Goal: Task Accomplishment & Management: Manage account settings

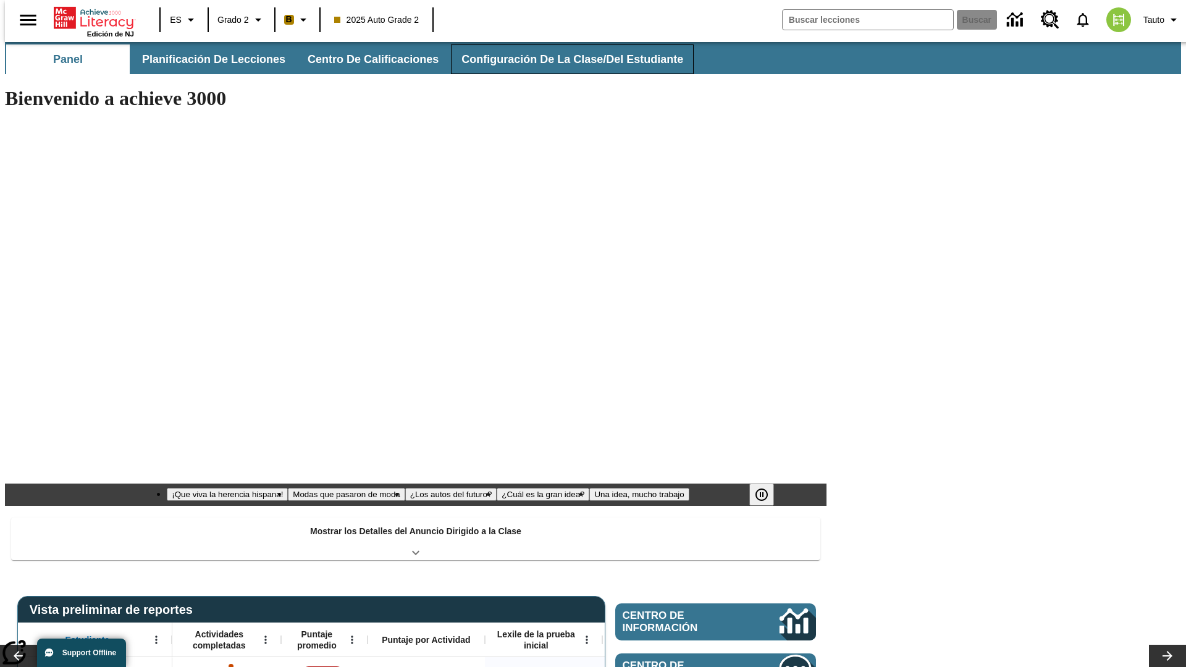
click at [559, 59] on span "Configuración de la clase/del estudiante" at bounding box center [573, 60] width 222 height 14
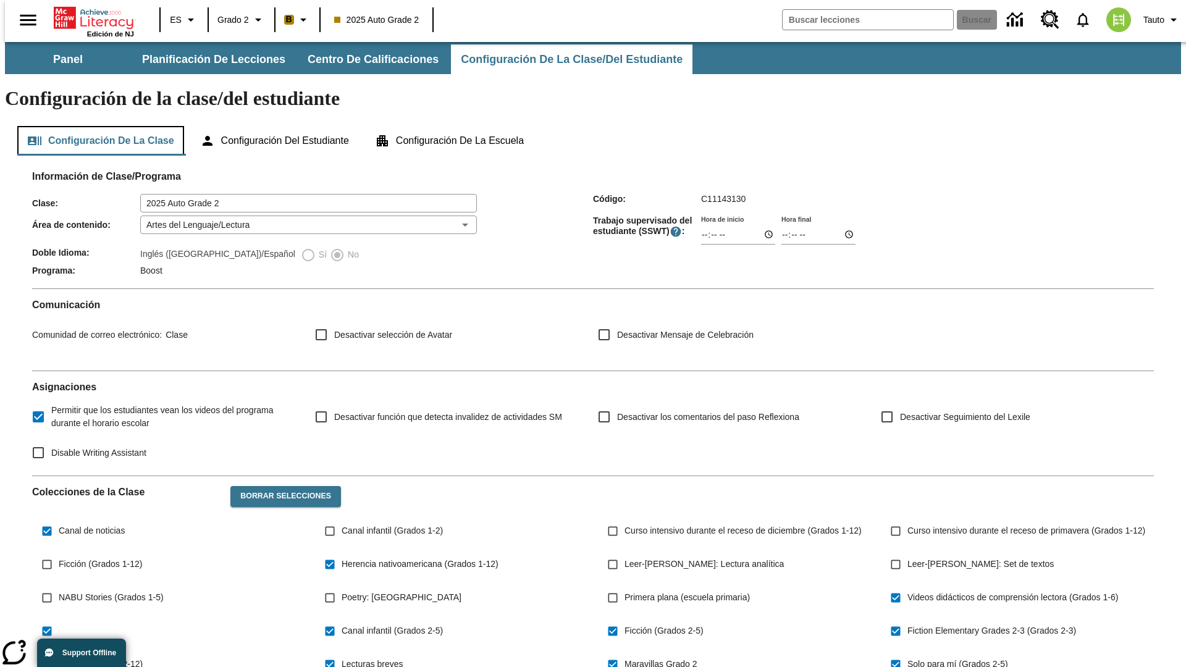
click at [96, 126] on button "Configuración de la clase" at bounding box center [100, 141] width 167 height 30
type input "17:35"
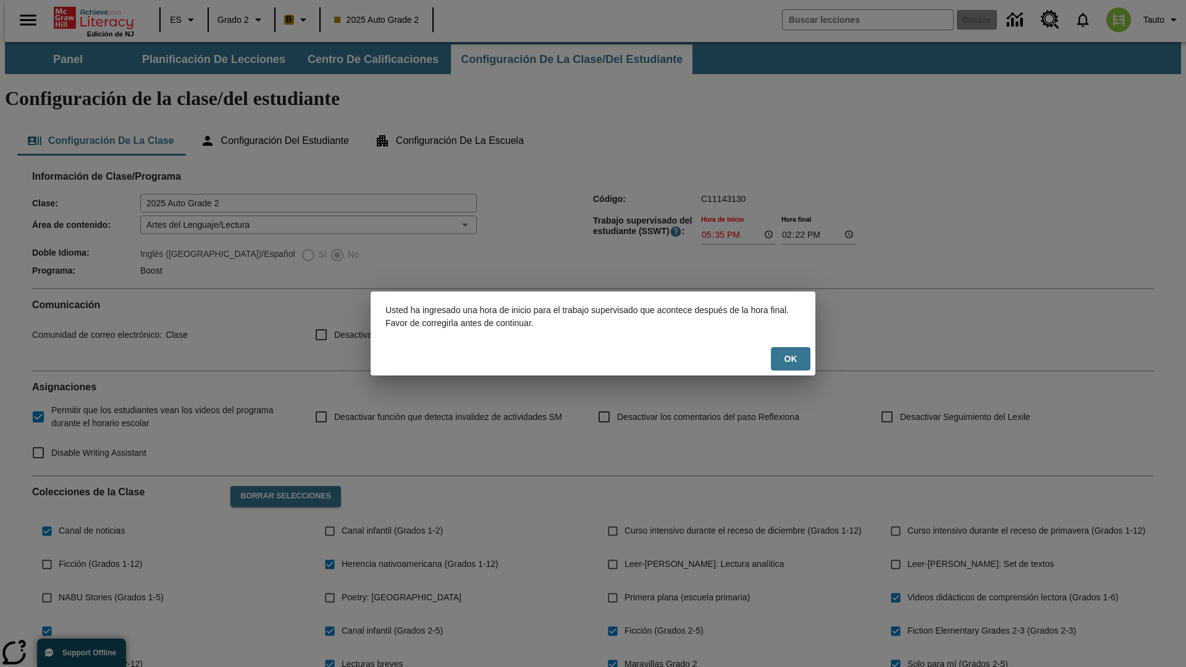
scroll to position [181, 0]
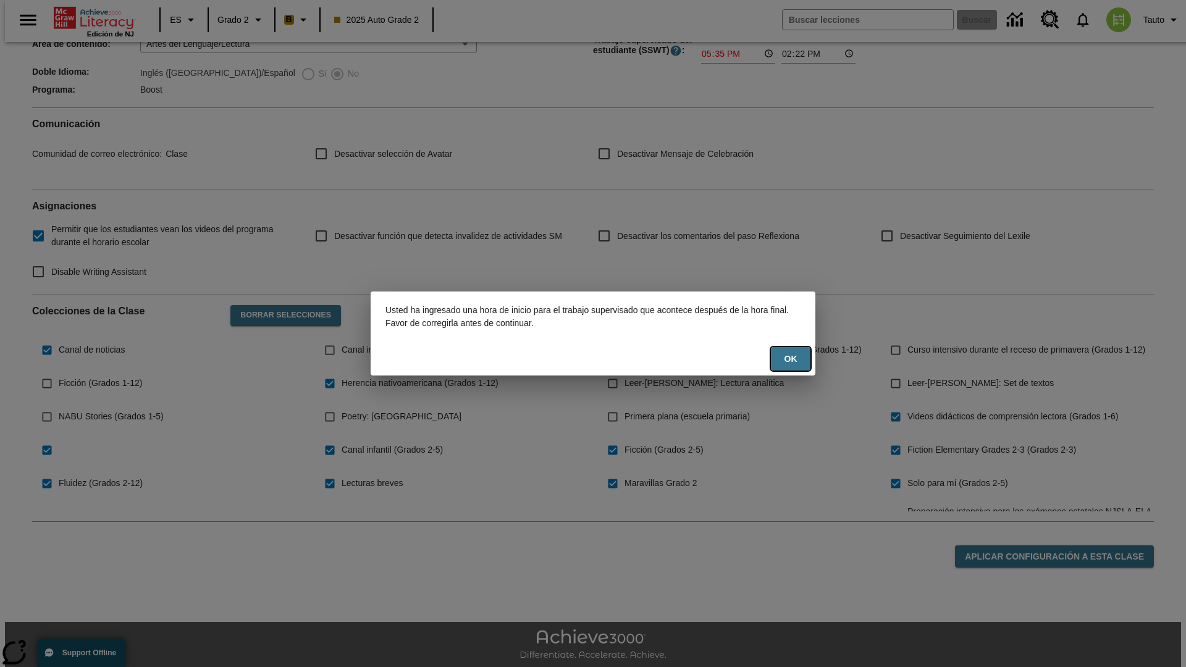
click at [791, 359] on button "OK" at bounding box center [791, 359] width 40 height 24
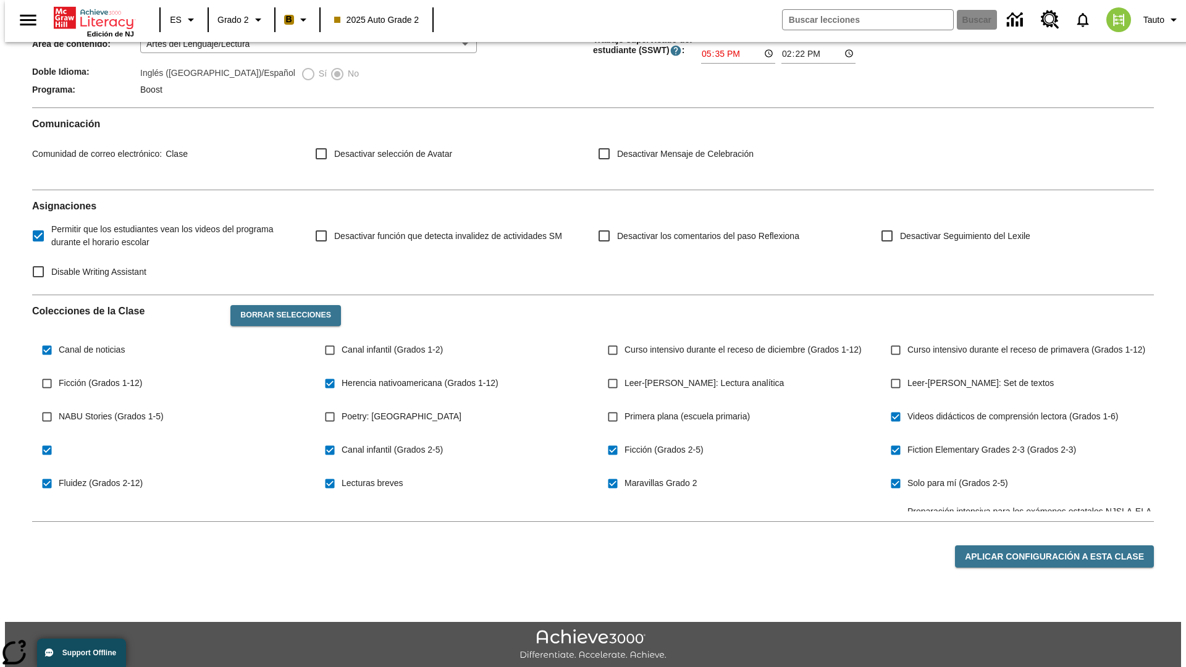
type input "17:35"
click at [1061, 546] on button "Aplicar configuración a esta clase" at bounding box center [1054, 557] width 199 height 23
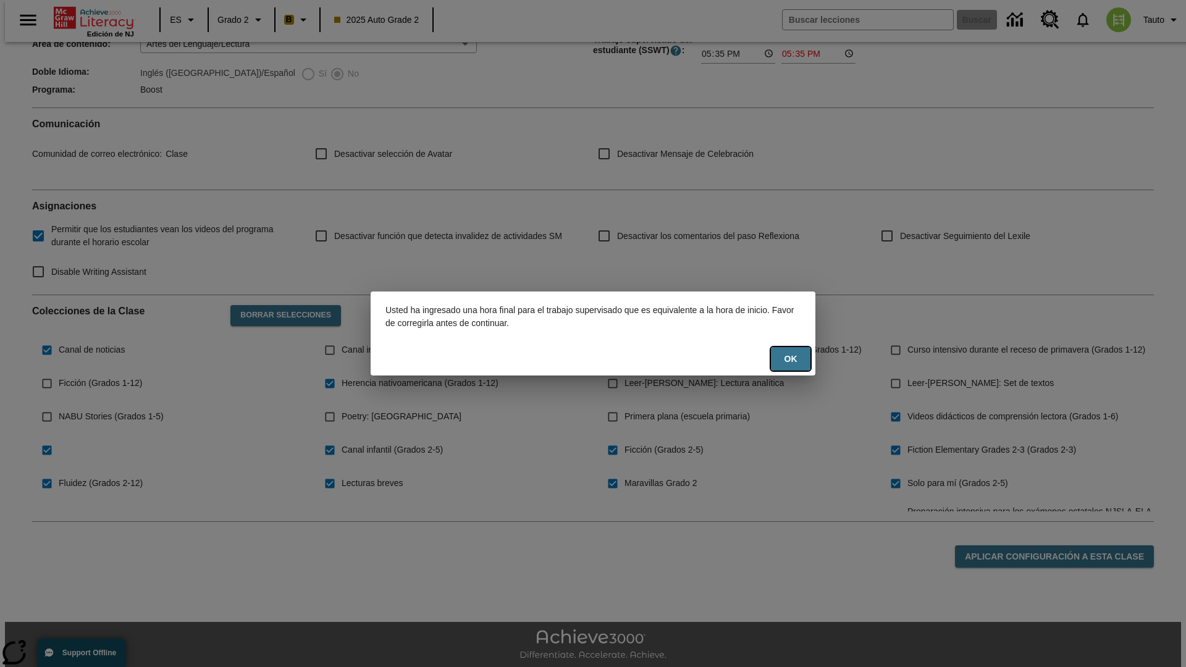
click at [791, 359] on button "OK" at bounding box center [791, 359] width 40 height 24
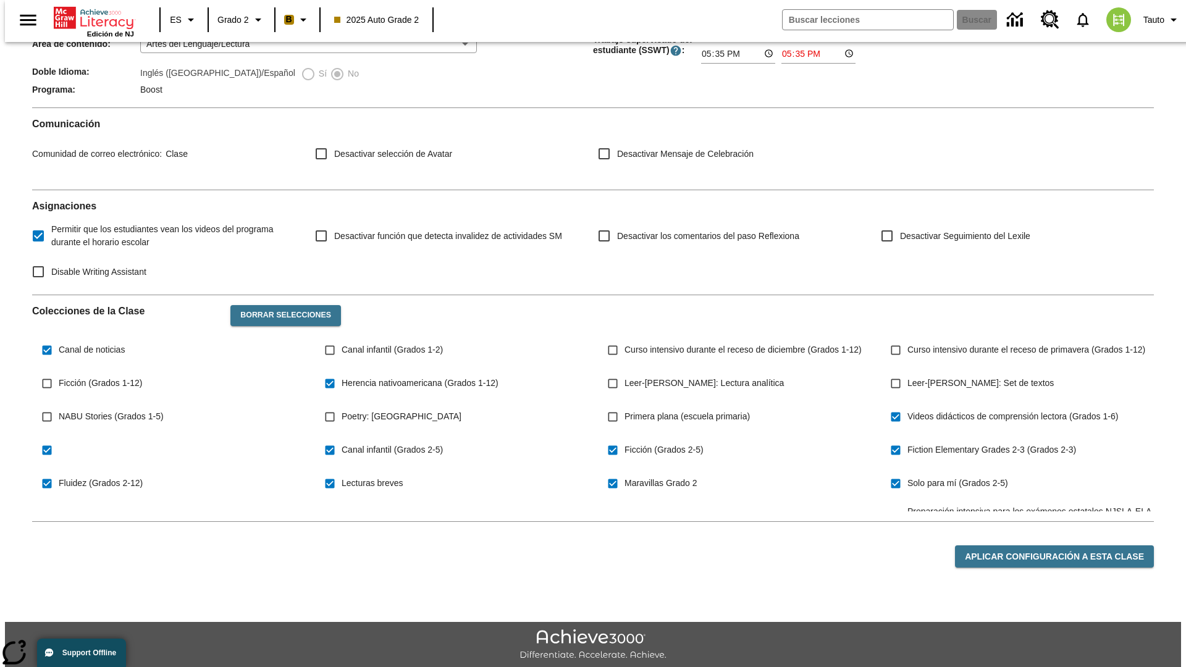
type input "23:35"
type input "23:36"
click at [1061, 546] on button "Aplicar configuración a esta clase" at bounding box center [1054, 557] width 199 height 23
